Goal: Contribute content: Add original content to the website for others to see

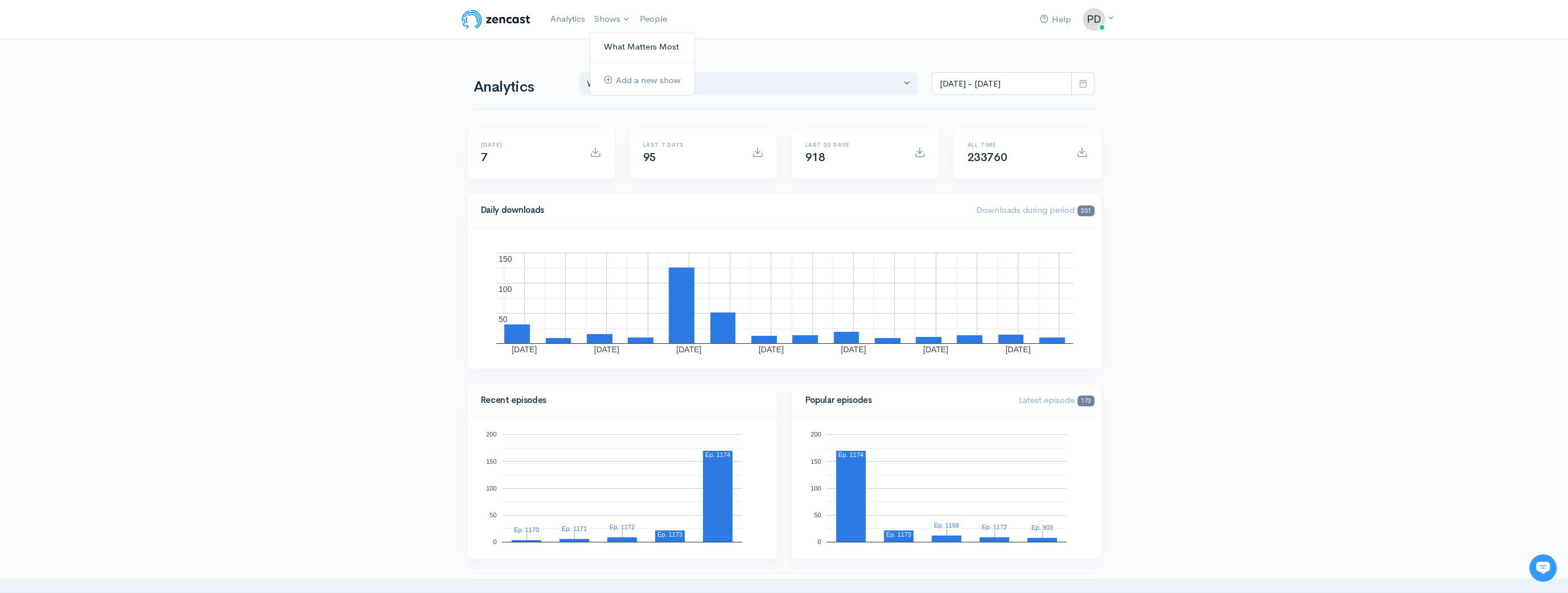
click at [633, 44] on link "What Matters Most" at bounding box center [641, 47] width 104 height 20
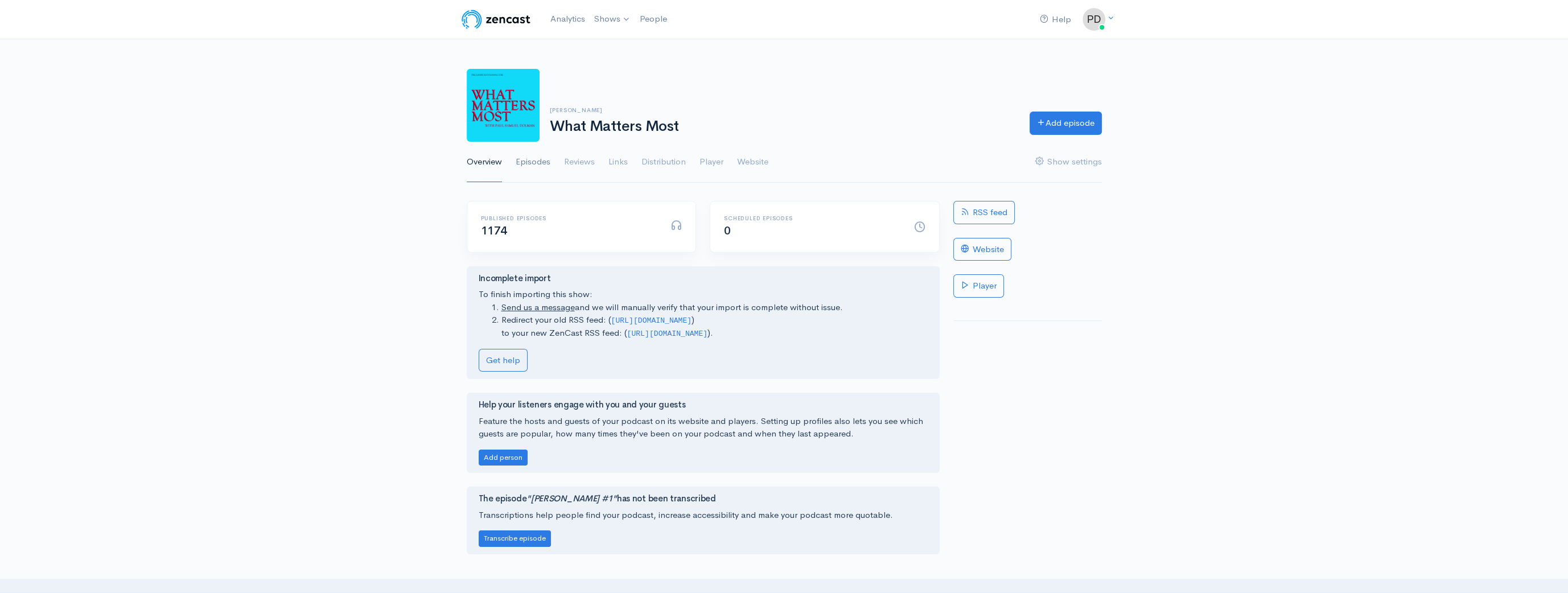
click at [537, 161] on link "Episodes" at bounding box center [532, 162] width 34 height 41
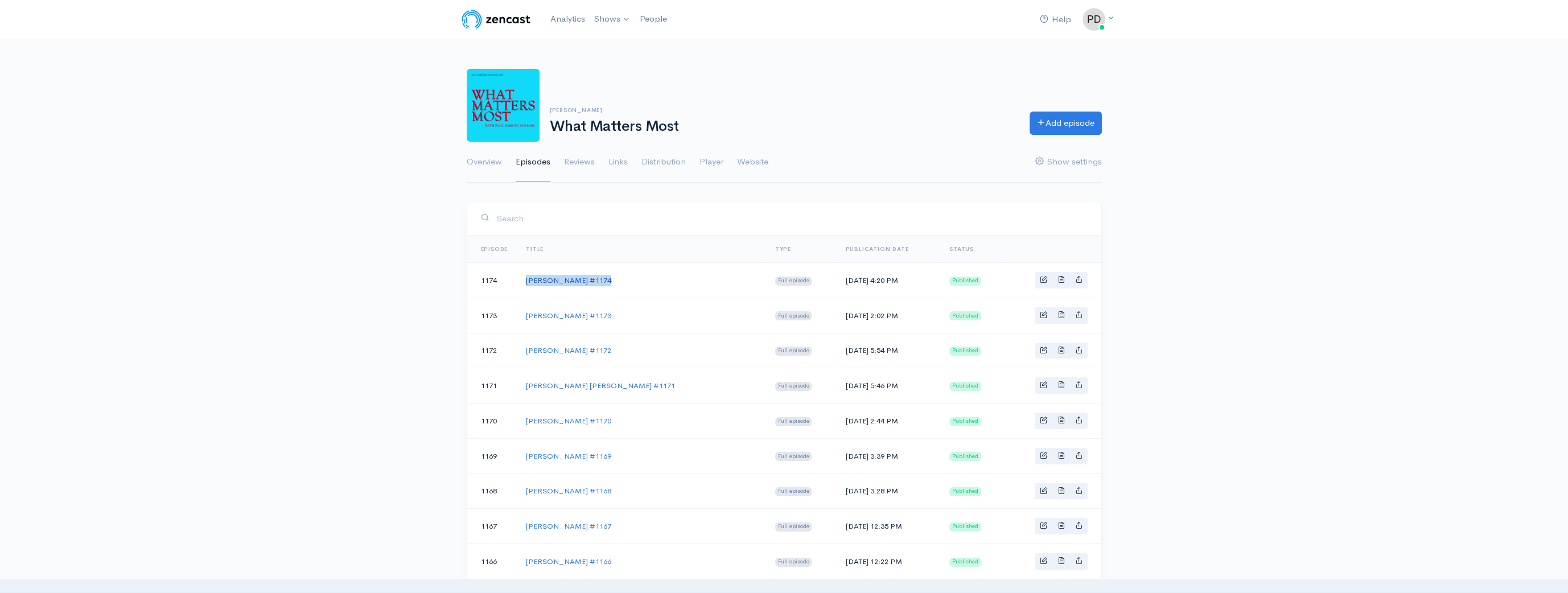
drag, startPoint x: 605, startPoint y: 276, endPoint x: 526, endPoint y: 279, distance: 79.1
click at [526, 279] on td "[PERSON_NAME] #1174" at bounding box center [641, 280] width 249 height 35
copy link "[PERSON_NAME] #1174"
click at [1083, 119] on link "Add episode" at bounding box center [1065, 121] width 72 height 23
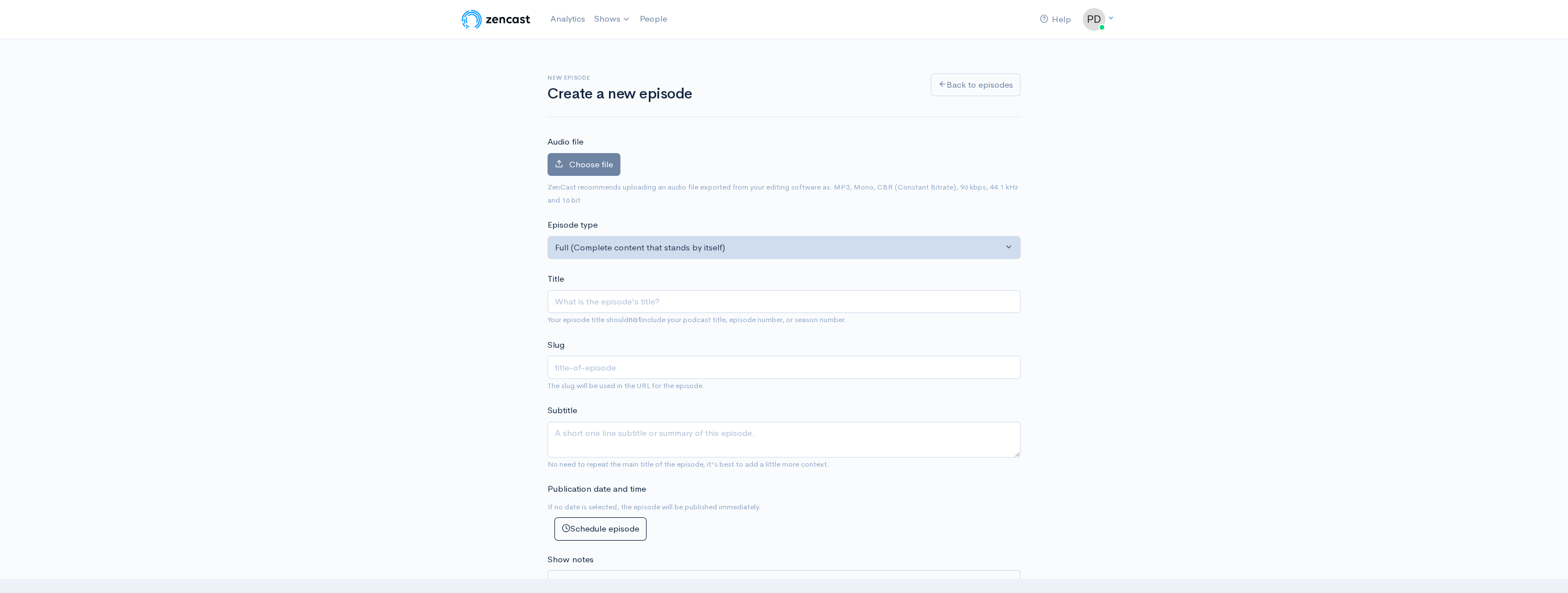
type input "[PERSON_NAME] #1174"
type input "[PERSON_NAME]-1174"
type input "[PERSON_NAME] #1175"
type input "[PERSON_NAME]-1175"
type input "P #1175"
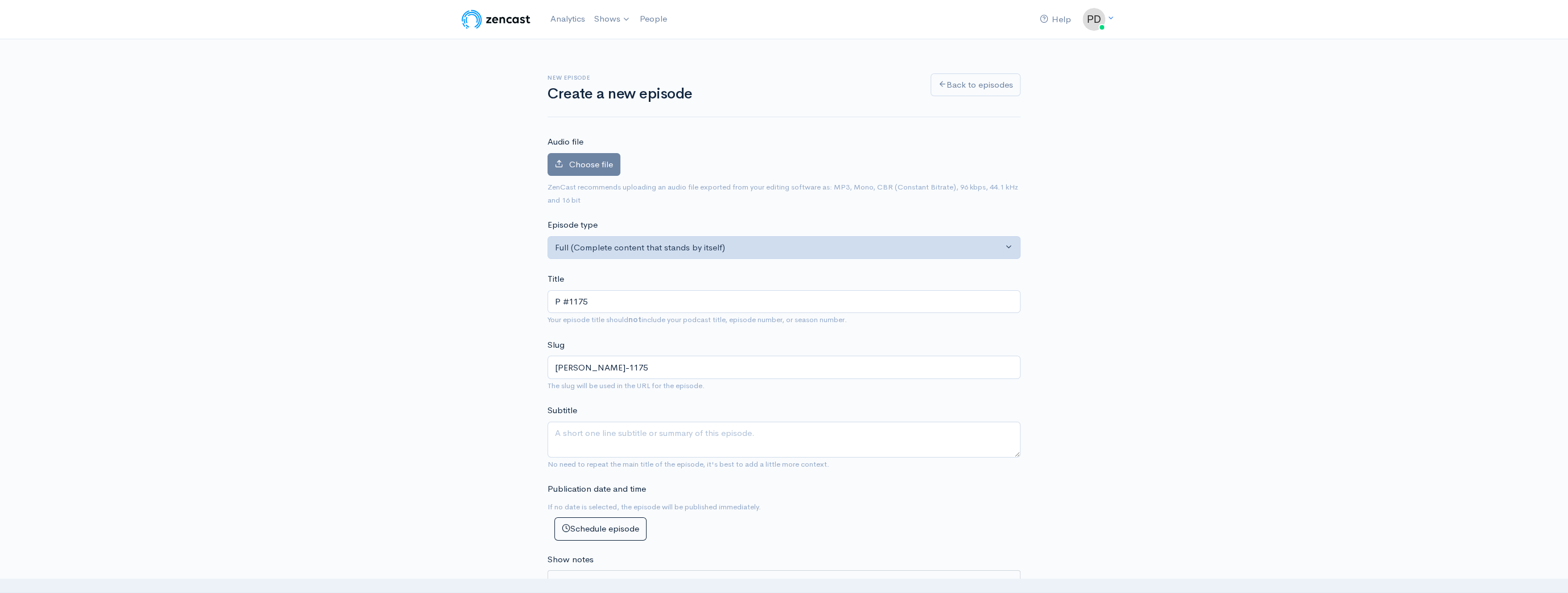
type input "p-1175"
type input "Pr #1175"
type input "pr-1175"
type input "Prio #1175"
type input "prio-1175"
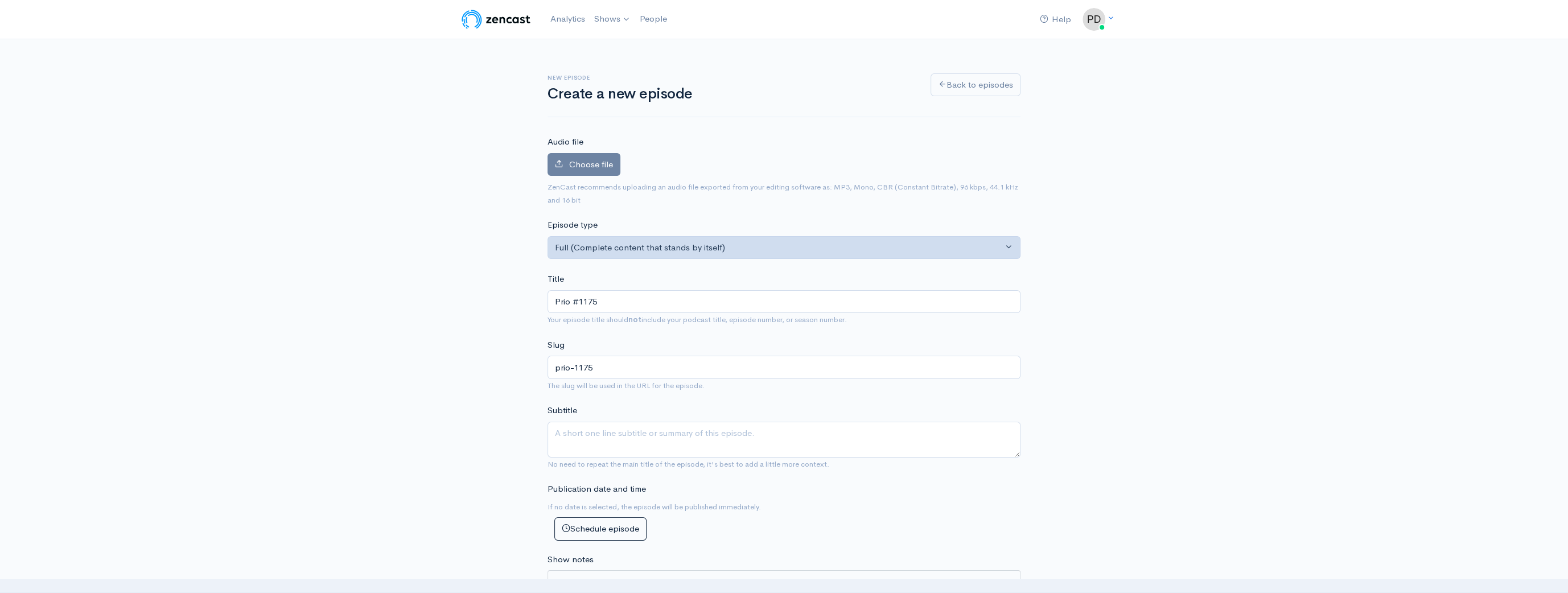
type input "Prioy #1175"
type input "prioy-1175"
type input "Prioyan #1175"
type input "prioyan-1175"
type input "Prioyank #1175"
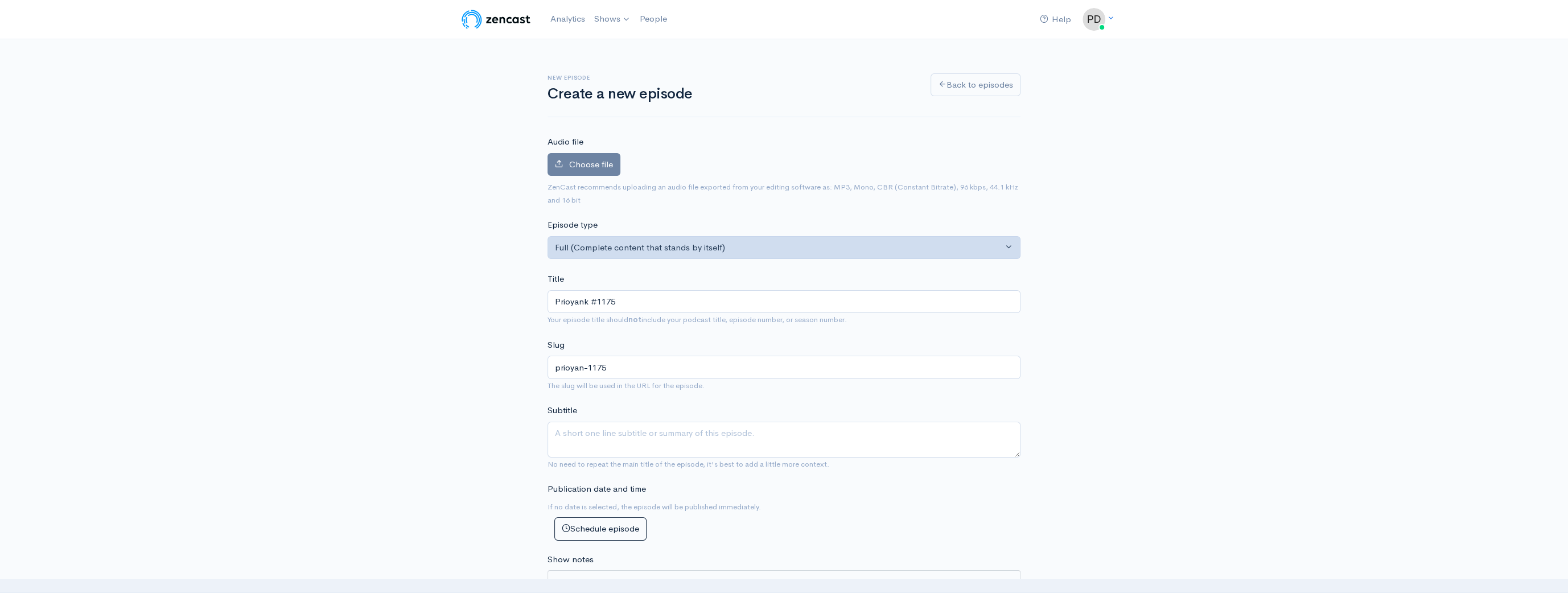
type input "prioyank-1175"
type input "Prioyanka #1175"
type input "prioyanka-1175"
type input "Prioyank #1175"
type input "prioyank-1175"
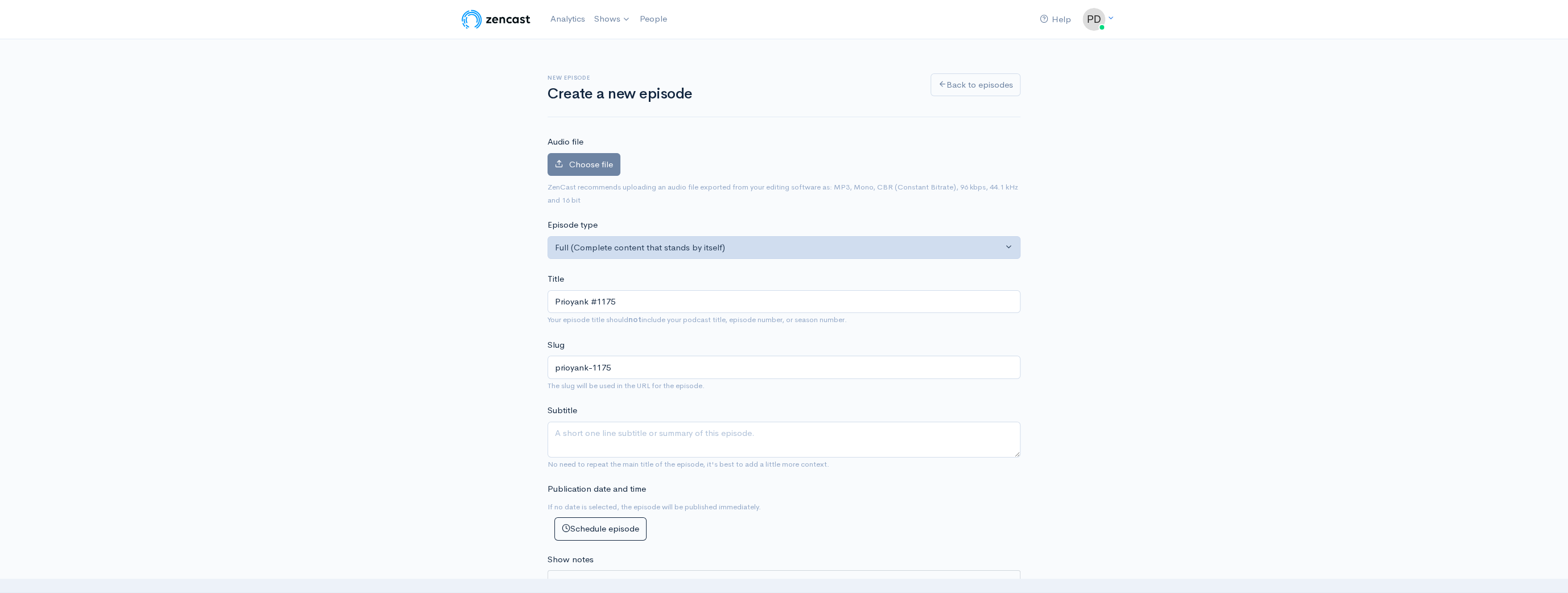
type input "Prioyan #1175"
type input "prioyan-1175"
type input "Prioya #1175"
type input "prioya-1175"
type input "Prioy #1175"
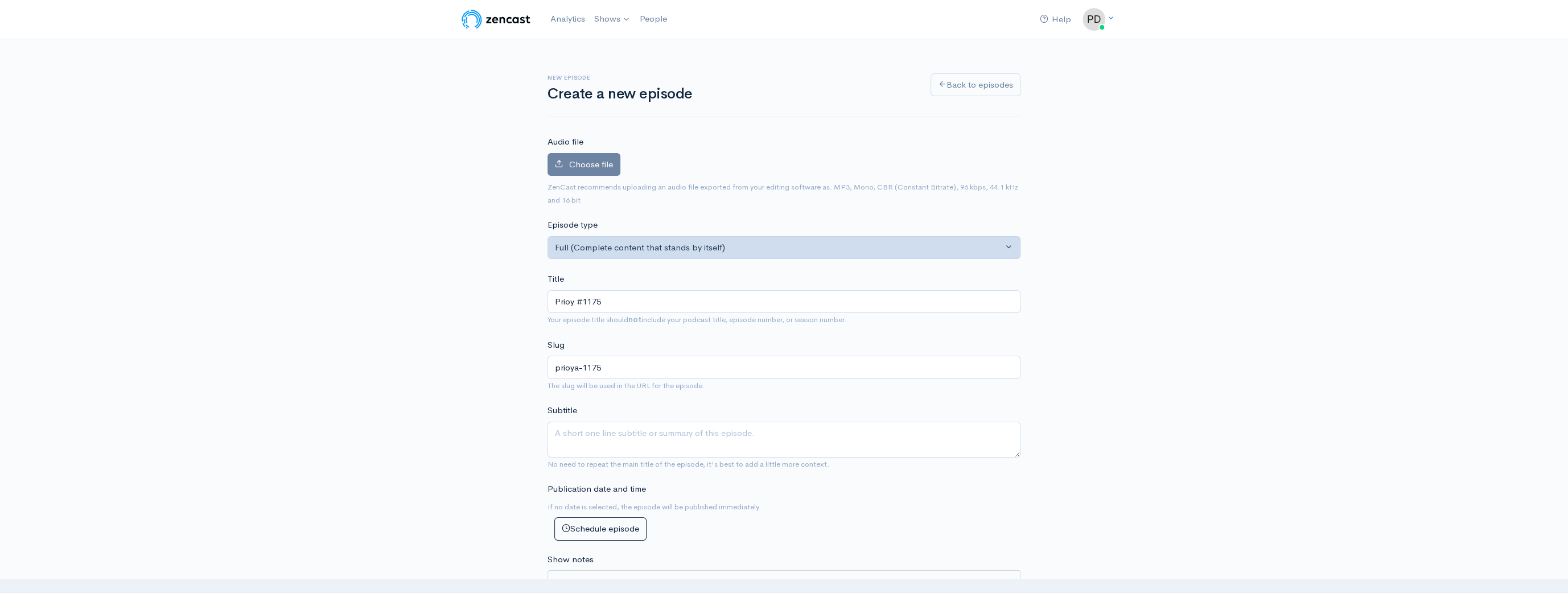
type input "prioy-1175"
type input "Prio #1175"
type input "prio-1175"
type input "Pri #1175"
type input "pri-1175"
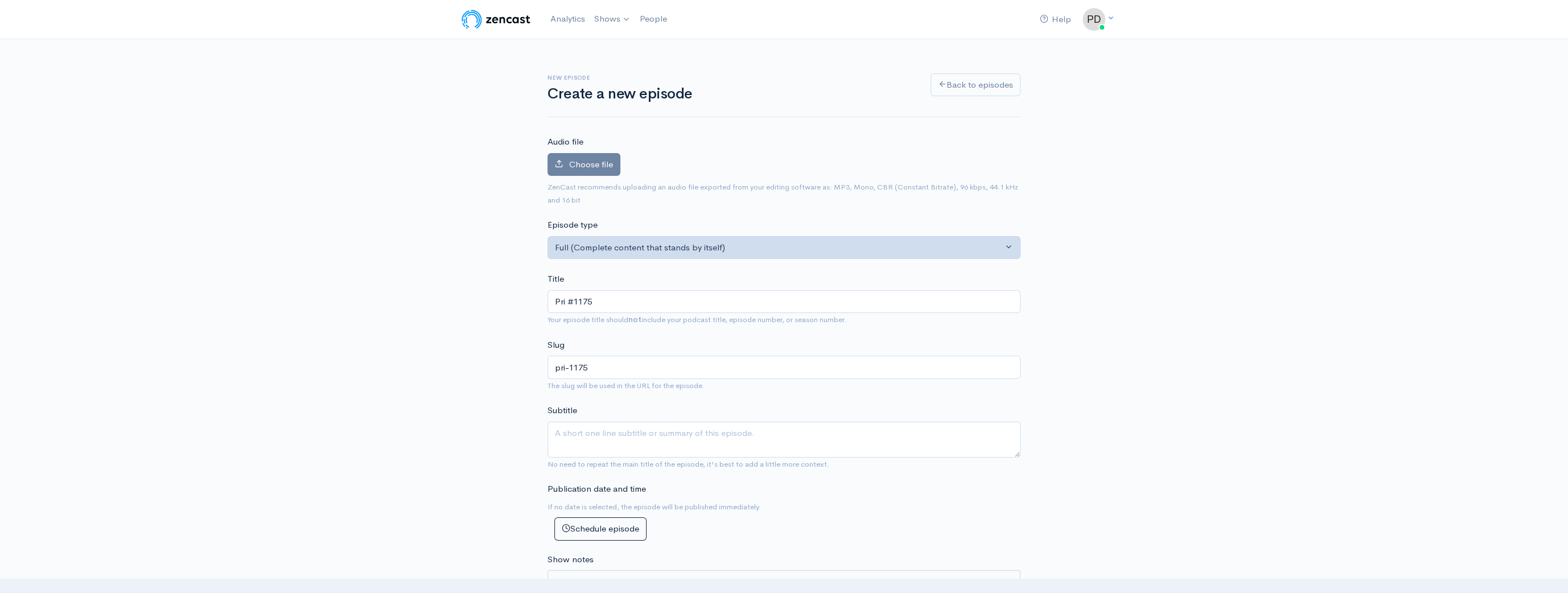
type input "Priy #1175"
type input "priy-1175"
type input "Priya #1175"
type input "priya-1175"
type input "Priyan #1175"
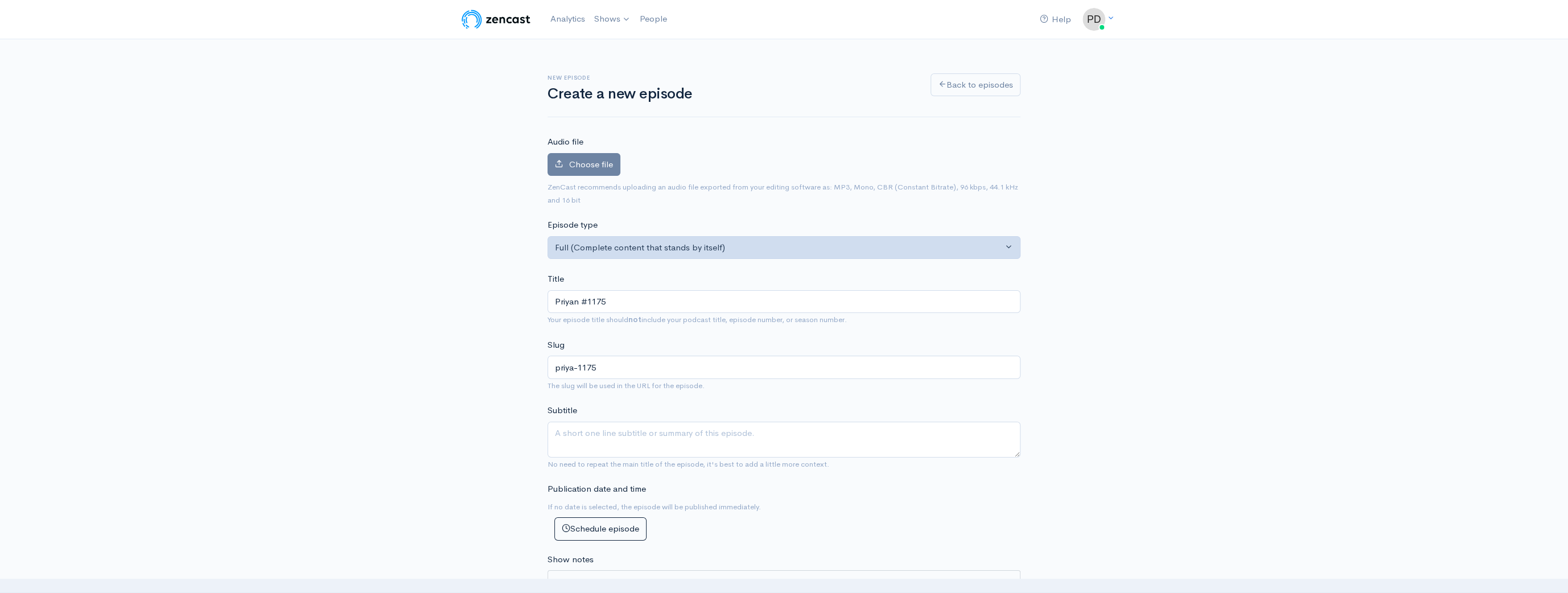
type input "priyan-1175"
type input "[PERSON_NAME] #1175"
type input "[PERSON_NAME]-1175"
type input "Priyanka #1175"
type input "priyanka-1175"
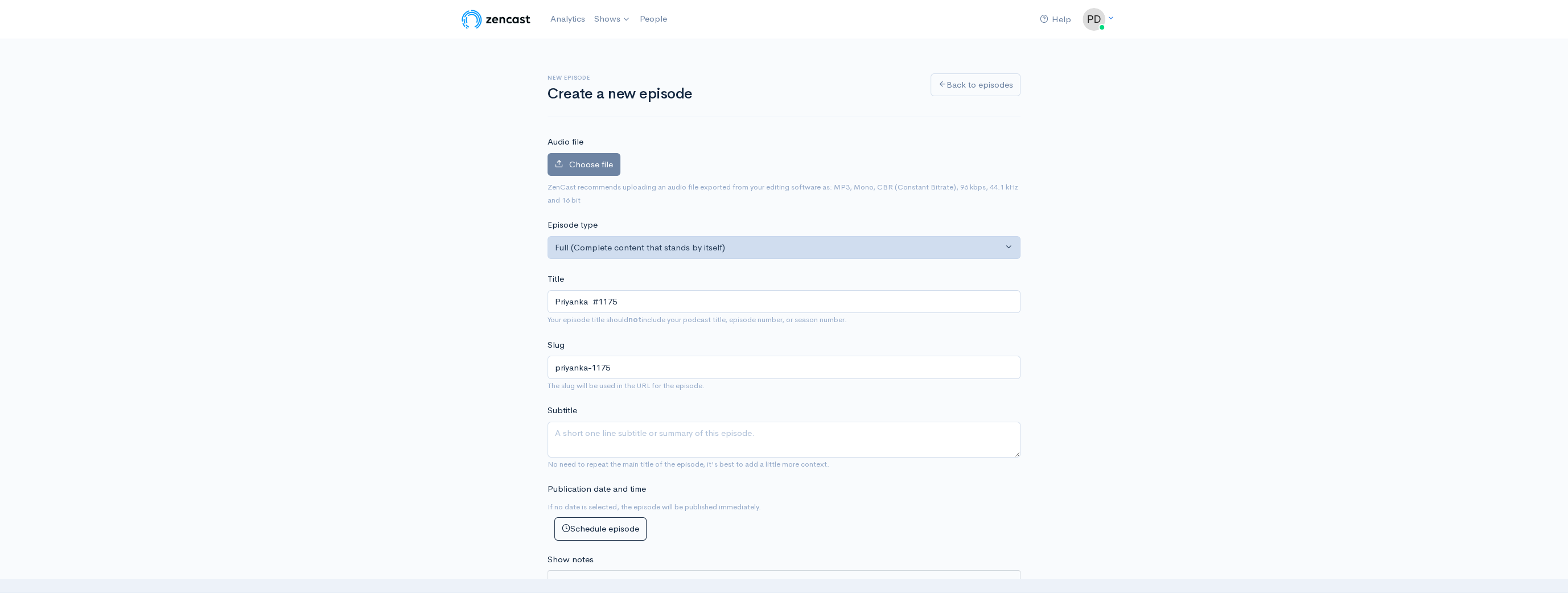
type input "Priyanka K #1175"
type input "priyanka-k-1175"
type input "Priyanka Ku #1175"
type input "priyanka-ku-1175"
type input "[PERSON_NAME] #1175"
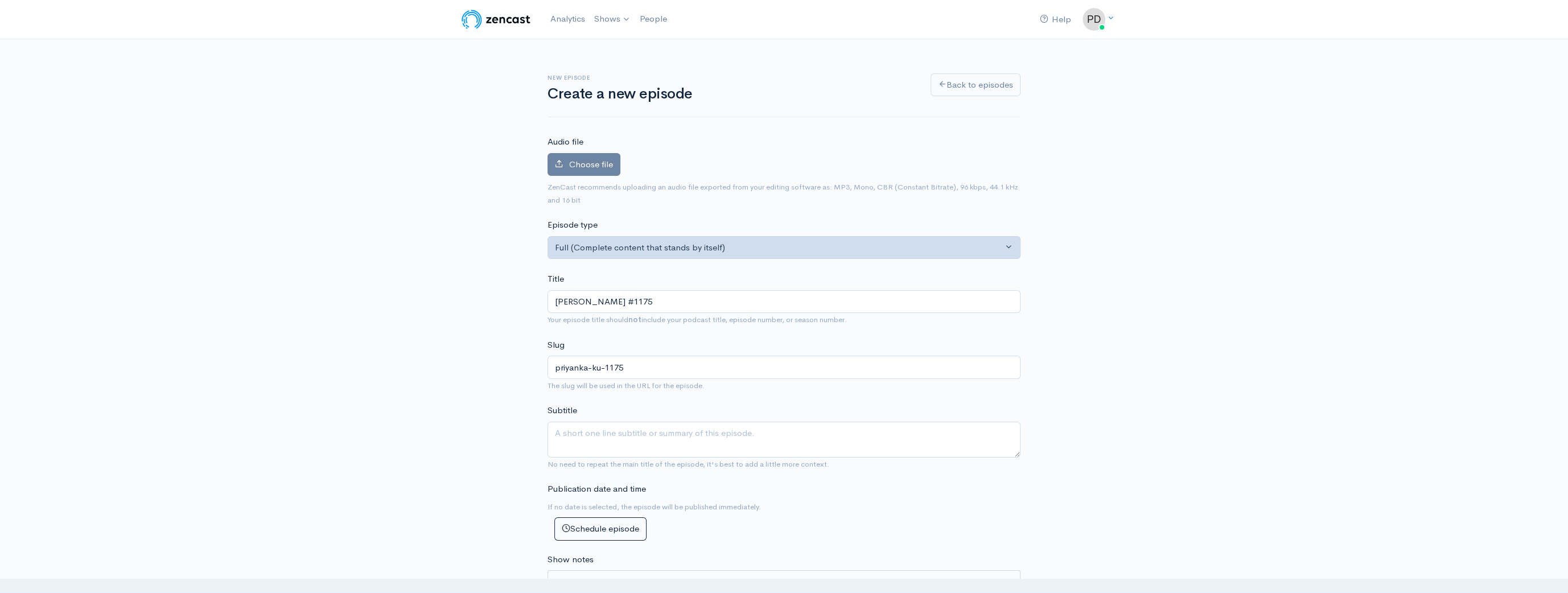
type input "priyanka-kum-1175"
type input "[PERSON_NAME] #1175"
type input "priyanka-kuma-1175"
type input "[PERSON_NAME] #1175"
type input "[PERSON_NAME]-1175"
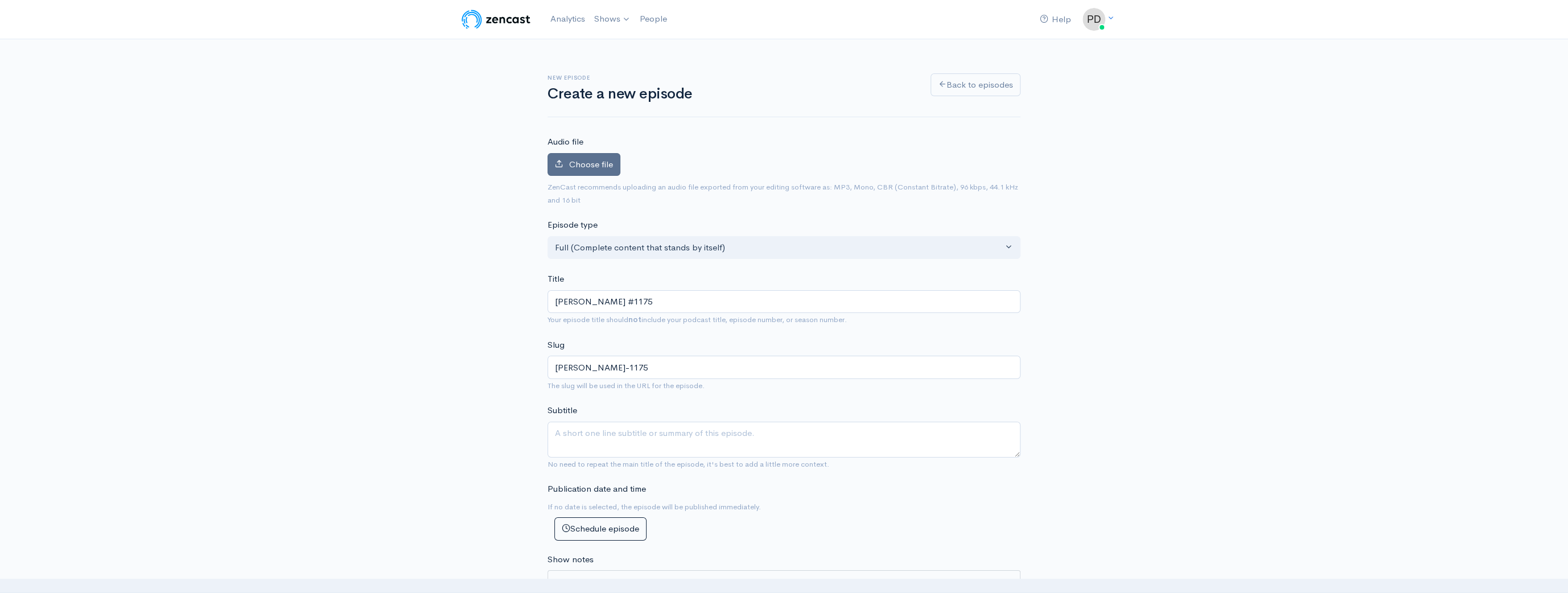
type input "[PERSON_NAME] #1175"
click at [590, 169] on label "Choose file" at bounding box center [583, 164] width 73 height 23
click at [0, 0] on input "Choose file" at bounding box center [0, 0] width 0 height 0
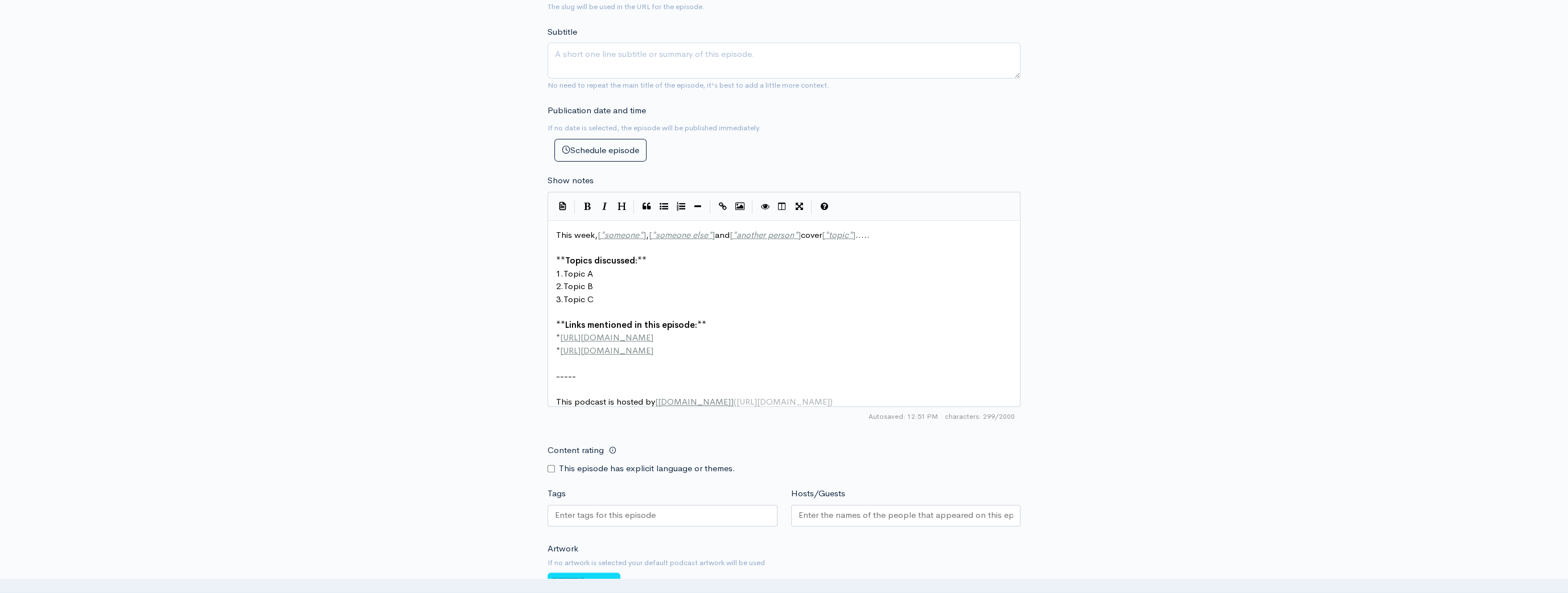
scroll to position [695, 0]
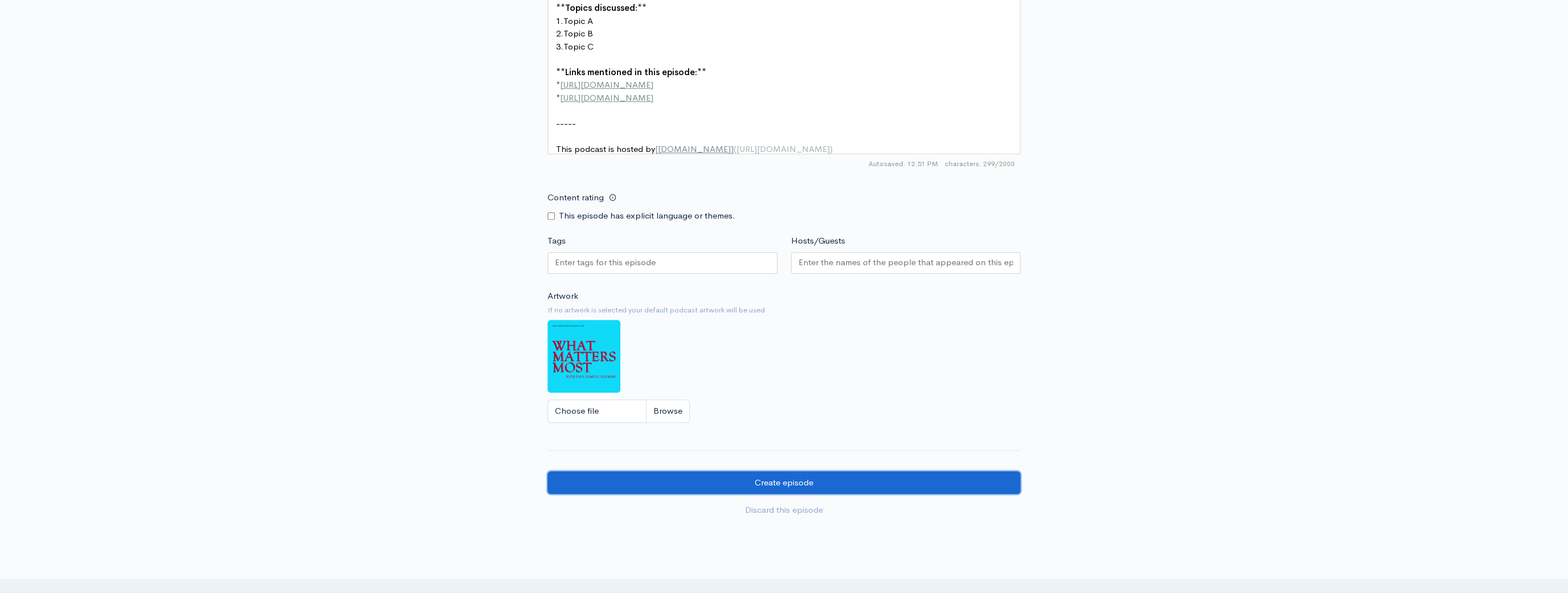
click at [782, 490] on input "Create episode" at bounding box center [783, 482] width 473 height 23
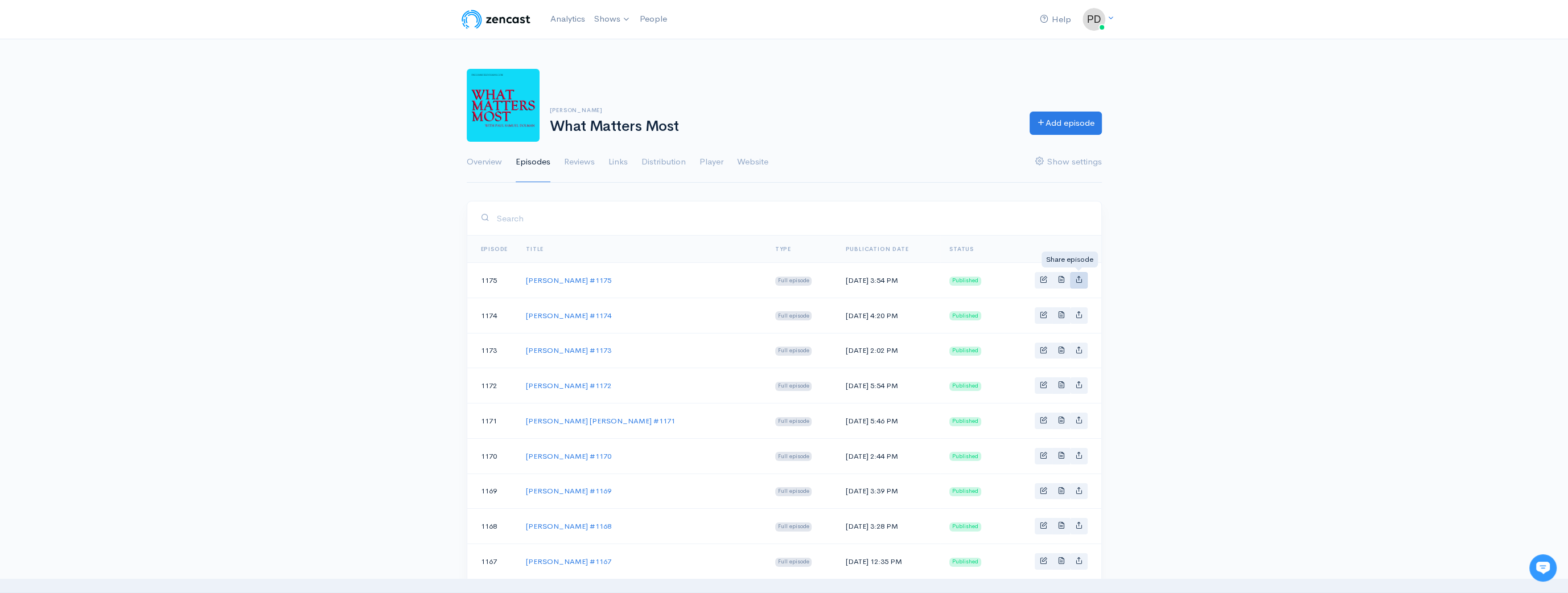
click at [1078, 281] on icon "Basic example" at bounding box center [1078, 279] width 7 height 7
type input "https://what-matters-most-11737421.zencast.website/episodes/priyanka-kumar-1175"
type input "https://media.zencast.fm/what-matters-most-11737421/f02c2114-bf7f-48e2-a446-3bf…"
type input "<iframe src='https://share.zencast.fm/embed/episode/f02c2114-bf7f-48e2-a446-3bf…"
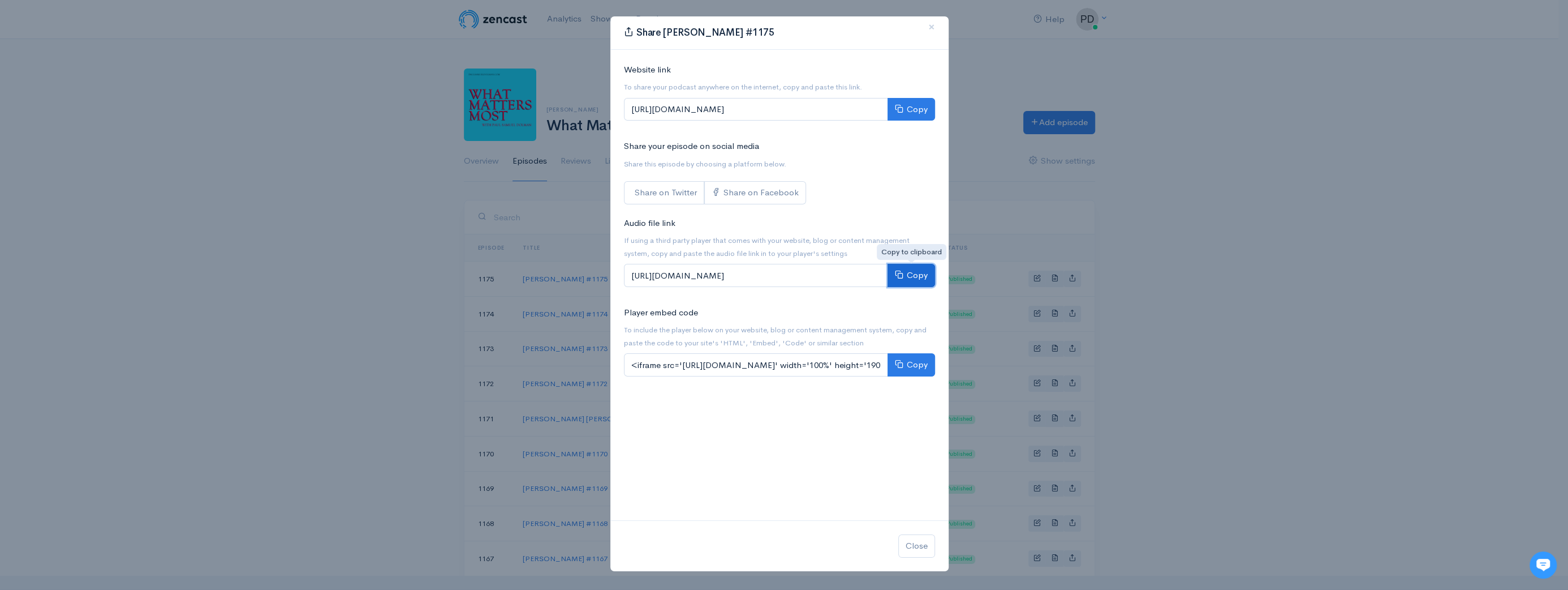
click at [917, 273] on button "Copy" at bounding box center [911, 274] width 48 height 23
click at [268, 189] on div "Share Priyanka Kumar #1175 × Website link To share your podcast anywhere on the…" at bounding box center [784, 295] width 1568 height 590
